Goal: Task Accomplishment & Management: Manage account settings

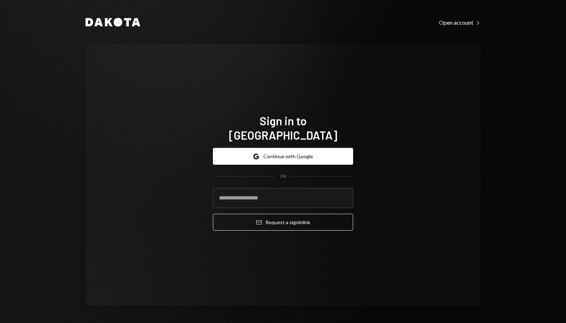
drag, startPoint x: 123, startPoint y: 136, endPoint x: 213, endPoint y: 134, distance: 89.4
click at [124, 137] on div "Sign in to [GEOGRAPHIC_DATA] Google Continue with Google OR Email Request a sig…" at bounding box center [282, 174] width 395 height 261
drag, startPoint x: 285, startPoint y: 190, endPoint x: 295, endPoint y: 187, distance: 10.0
click at [285, 190] on input "email" at bounding box center [283, 198] width 140 height 20
type input "**********"
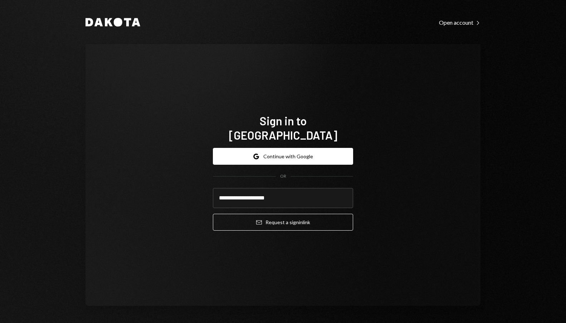
click at [213, 214] on button "Email Request a sign in link" at bounding box center [283, 222] width 140 height 17
